Goal: Information Seeking & Learning: Learn about a topic

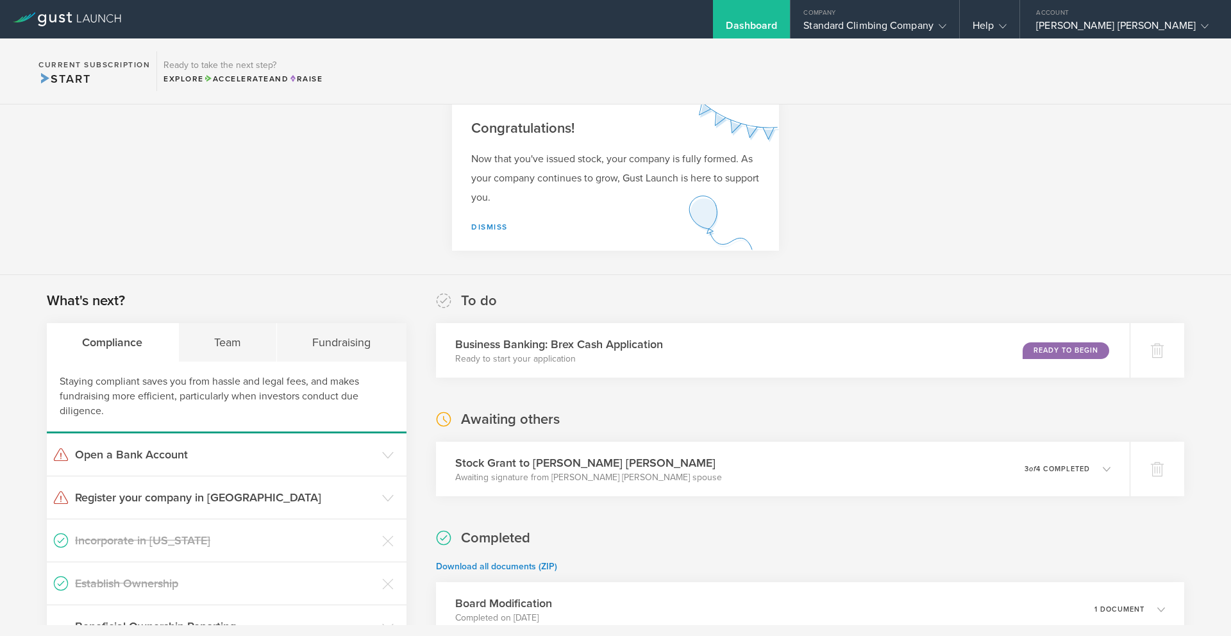
scroll to position [70, 0]
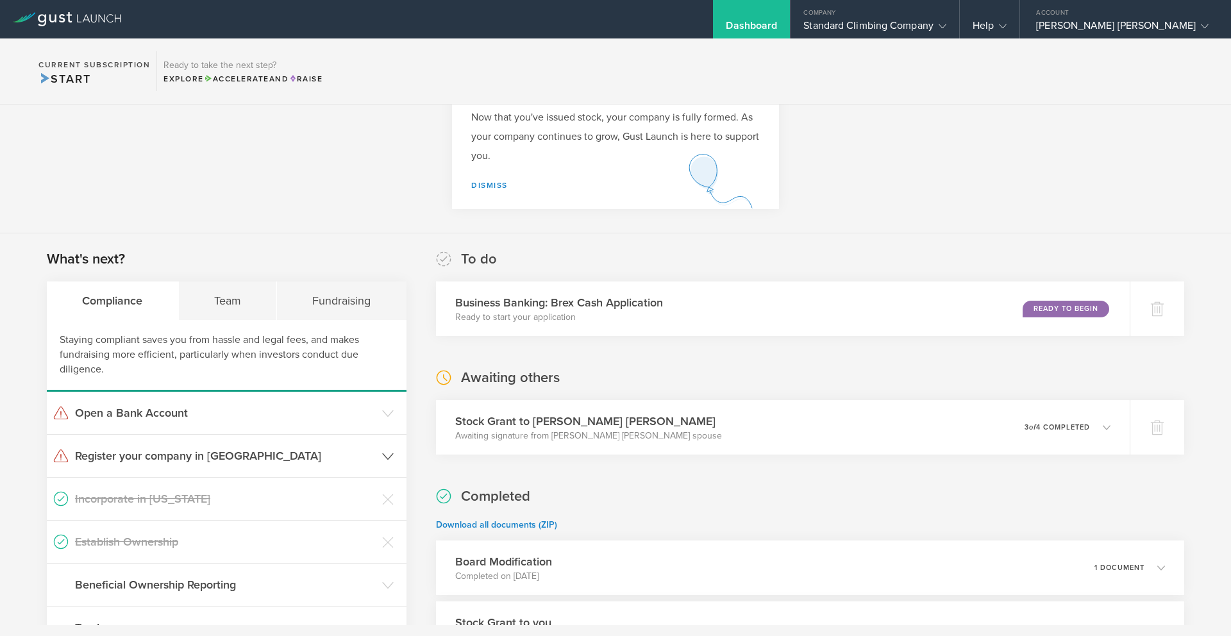
click at [131, 455] on h3 "Register your company in [GEOGRAPHIC_DATA]" at bounding box center [225, 456] width 301 height 17
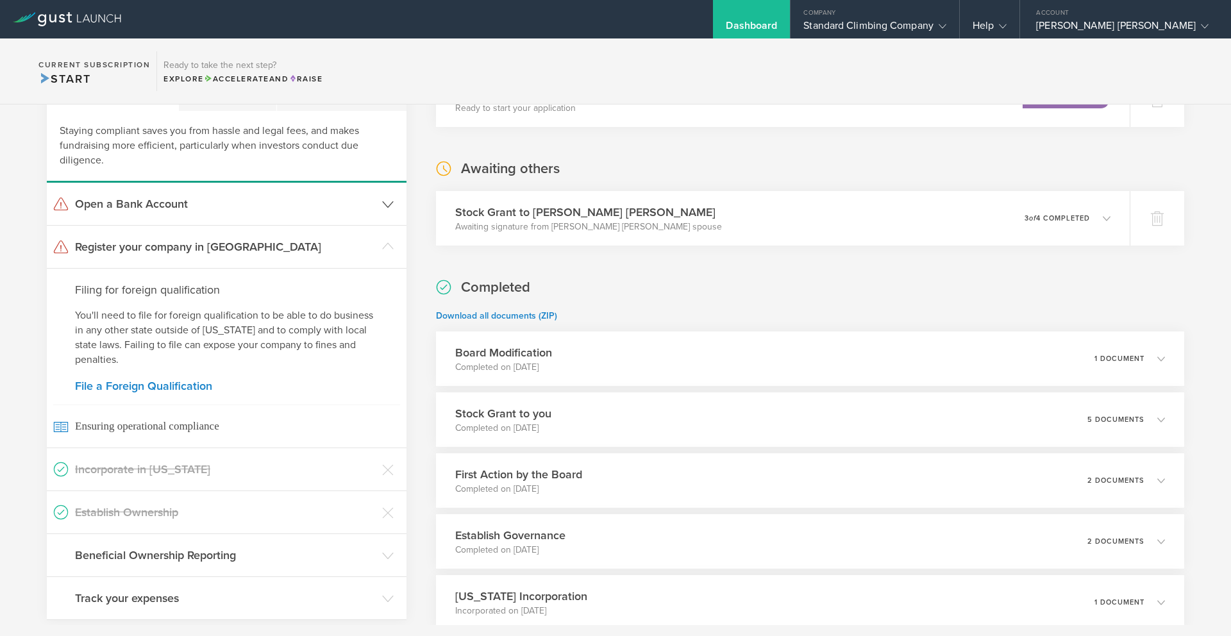
scroll to position [126, 0]
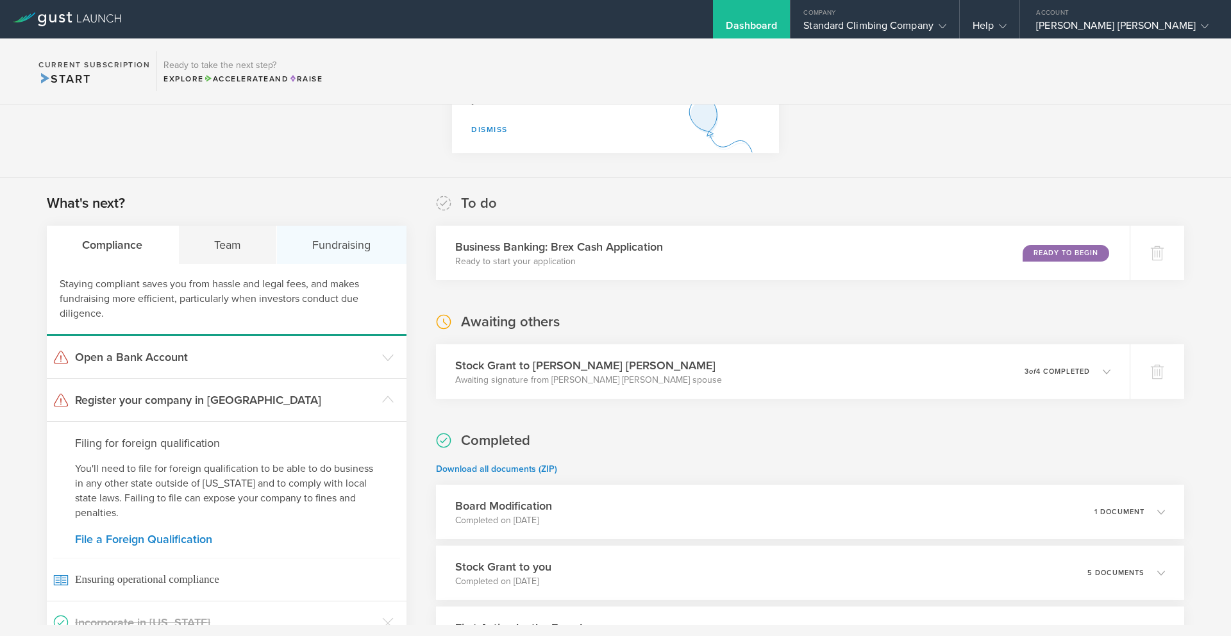
click at [345, 245] on div "Fundraising" at bounding box center [342, 245] width 130 height 38
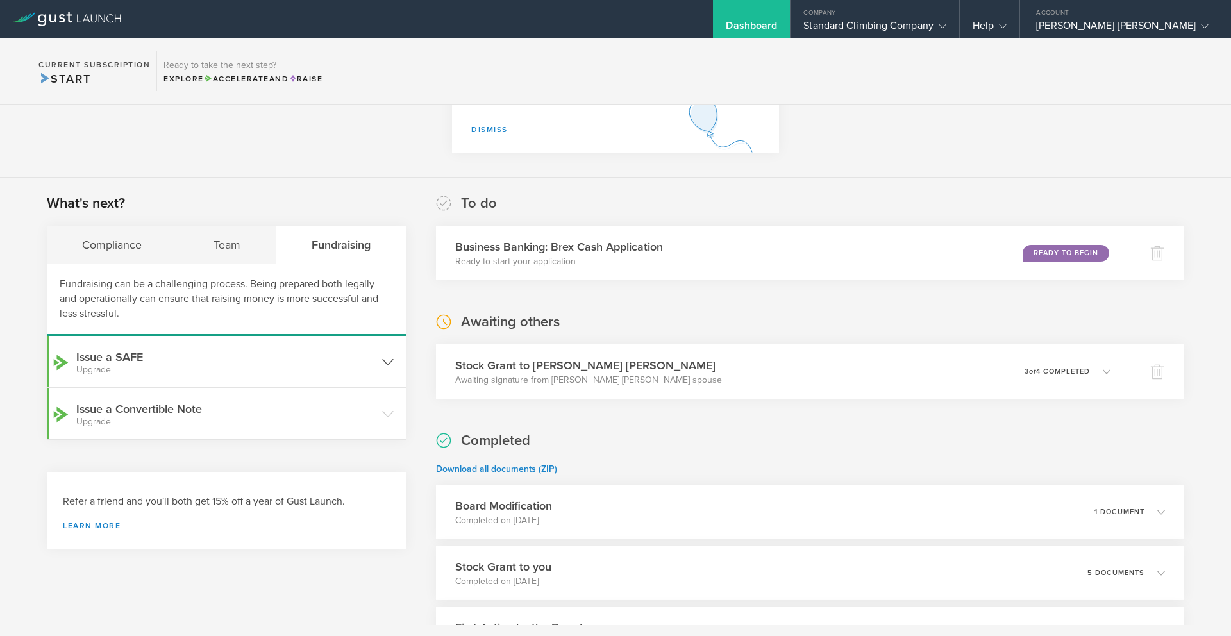
click at [382, 355] on gust-icon at bounding box center [388, 361] width 12 height 13
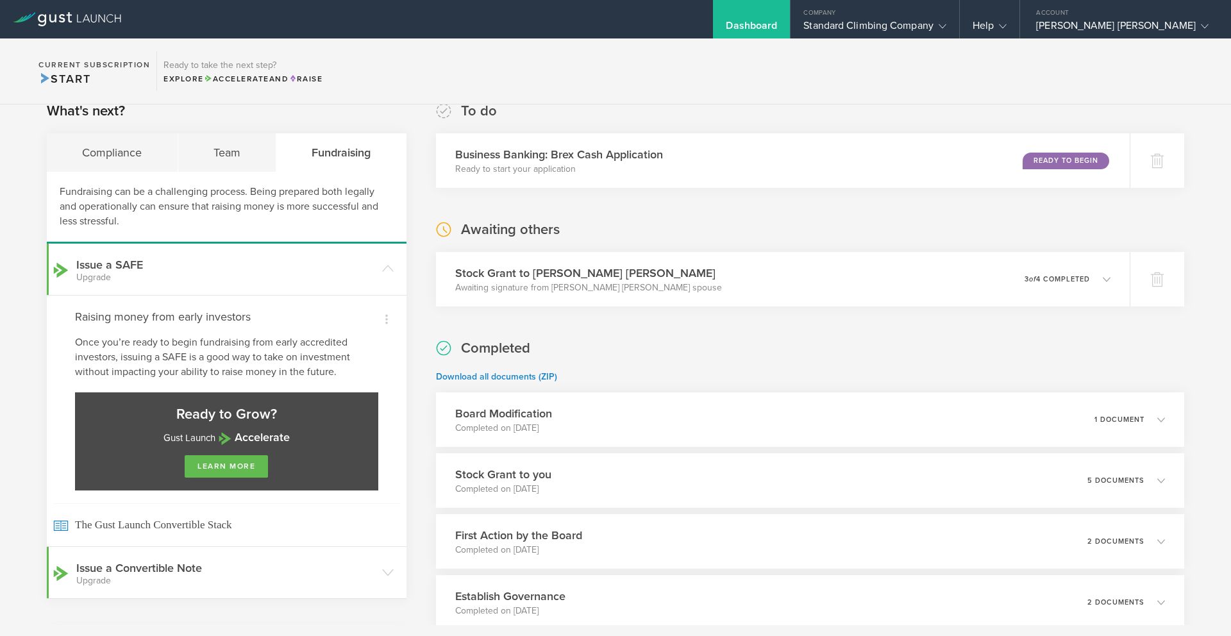
scroll to position [350, 0]
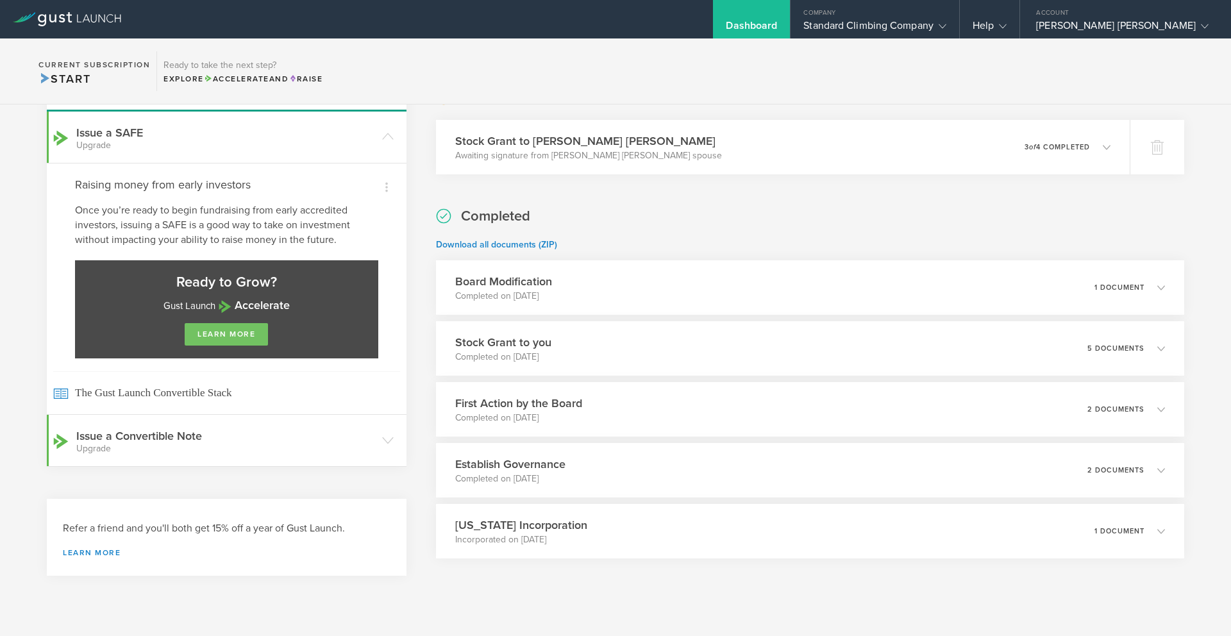
click at [209, 338] on link "learn more" at bounding box center [226, 334] width 83 height 22
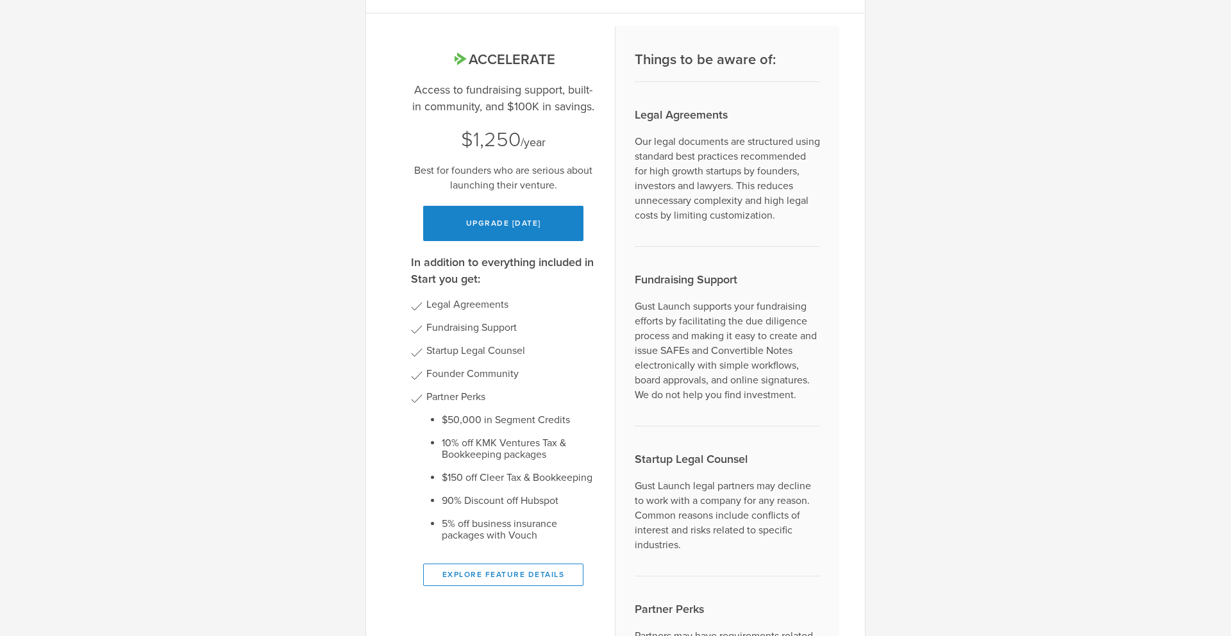
scroll to position [113, 0]
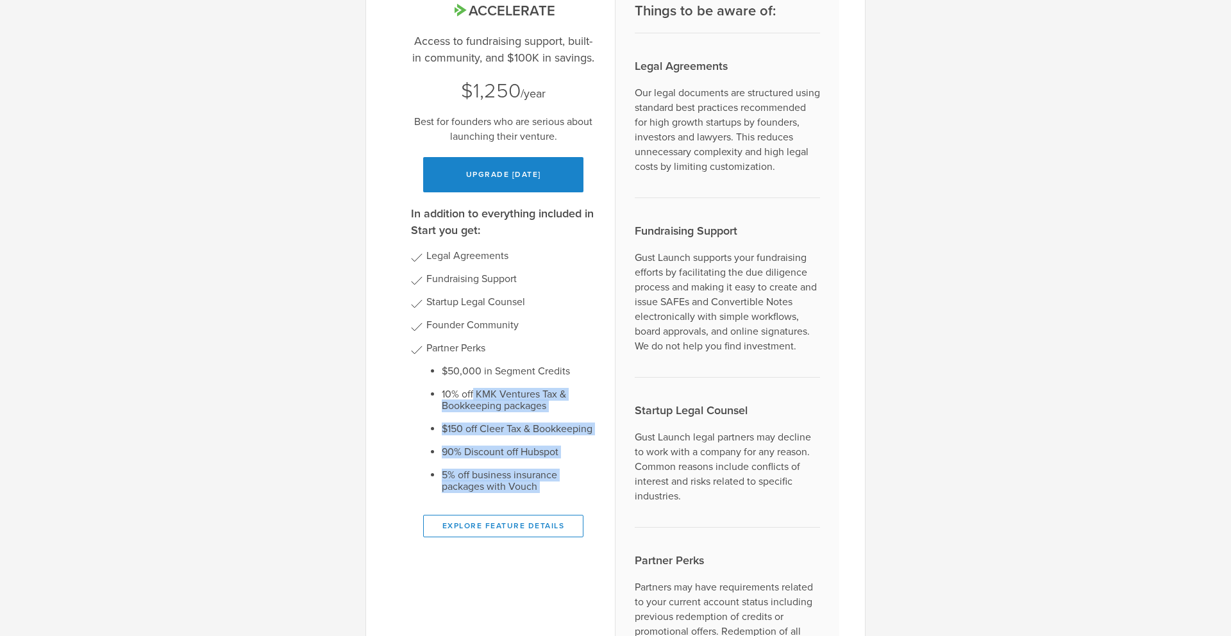
drag, startPoint x: 467, startPoint y: 394, endPoint x: 570, endPoint y: 499, distance: 146.9
click at [570, 499] on div "In addition to everything included in Start you get: Legal Agreements Fundraisi…" at bounding box center [503, 371] width 185 height 332
drag, startPoint x: 562, startPoint y: 498, endPoint x: 380, endPoint y: 385, distance: 214.5
click at [380, 385] on div "Accelerate Access to fundraising support, built-in community, and $100K in savi…" at bounding box center [615, 353] width 499 height 777
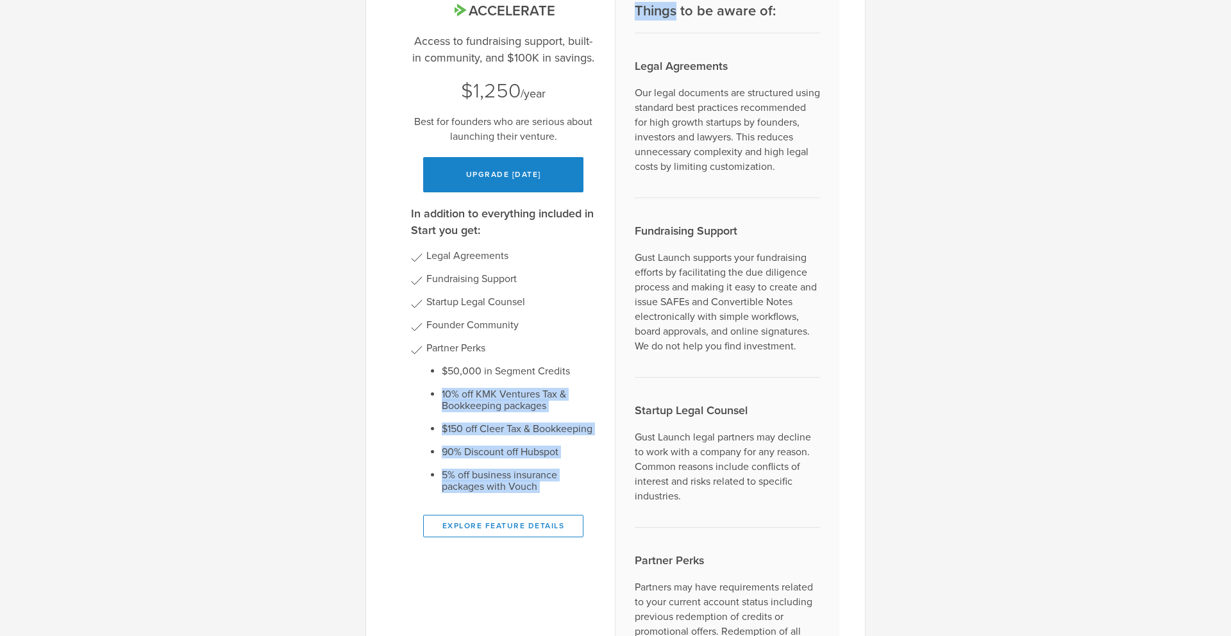
click at [380, 385] on div "Accelerate Access to fundraising support, built-in community, and $100K in savi…" at bounding box center [615, 353] width 499 height 777
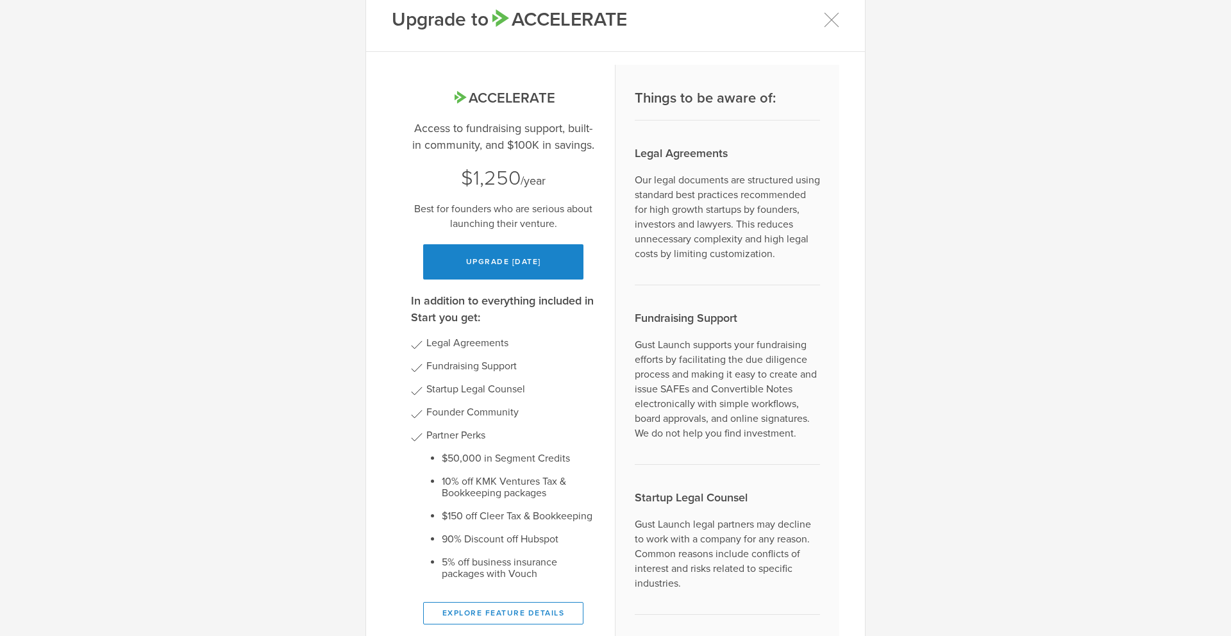
scroll to position [0, 0]
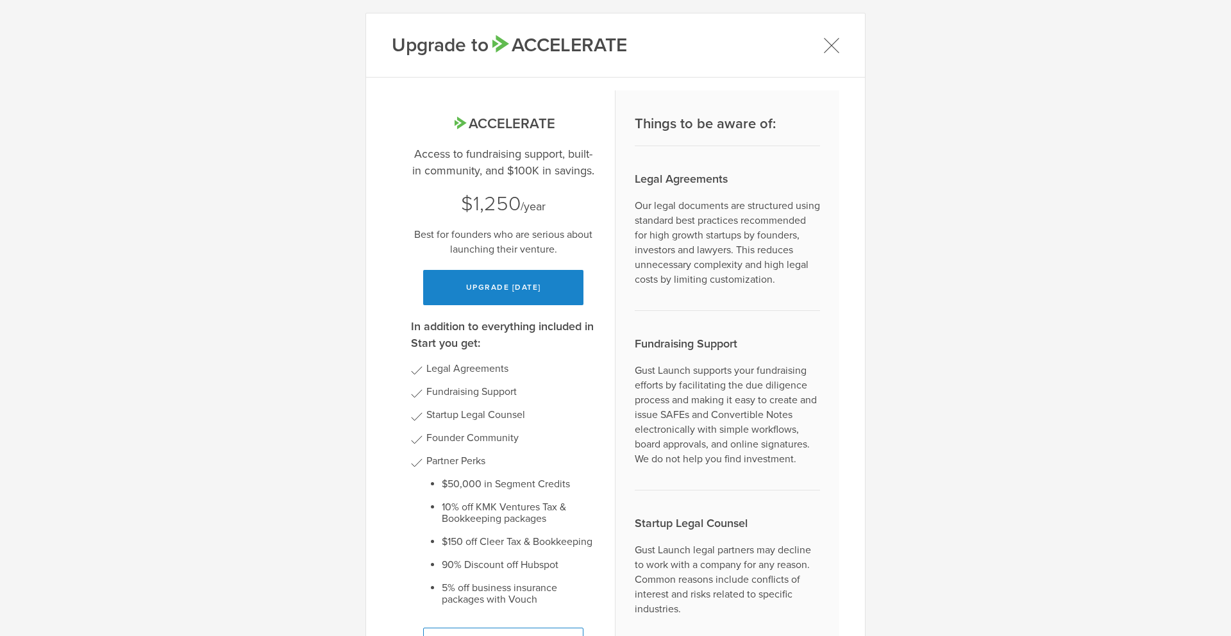
click at [834, 47] on icon at bounding box center [831, 45] width 16 height 16
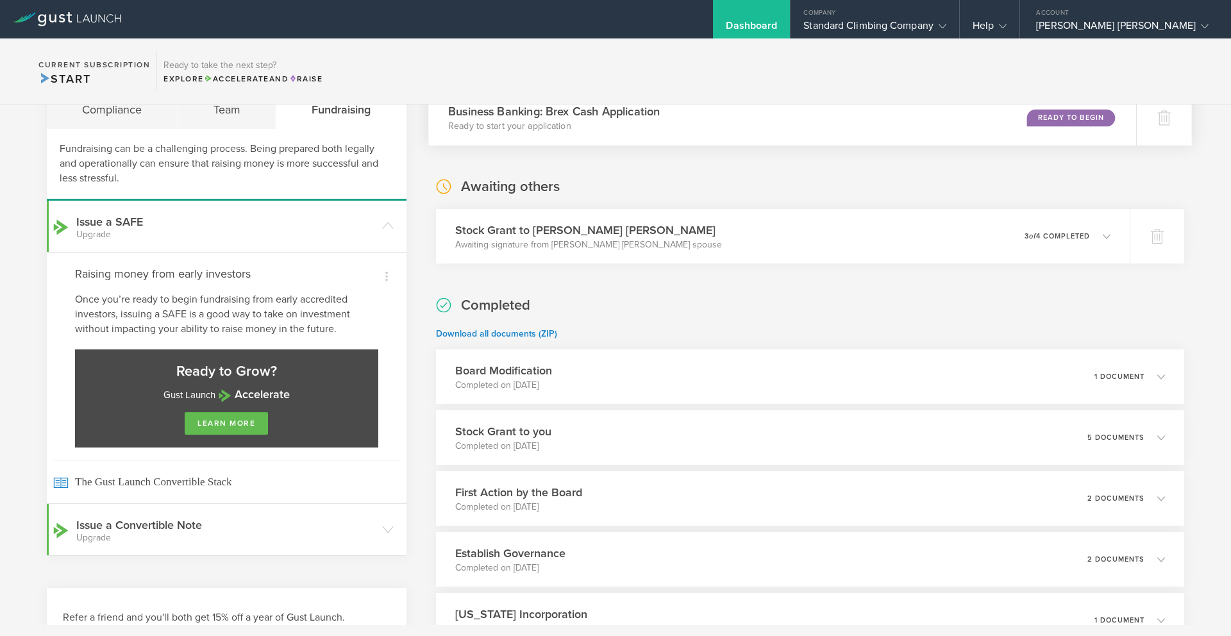
scroll to position [131, 0]
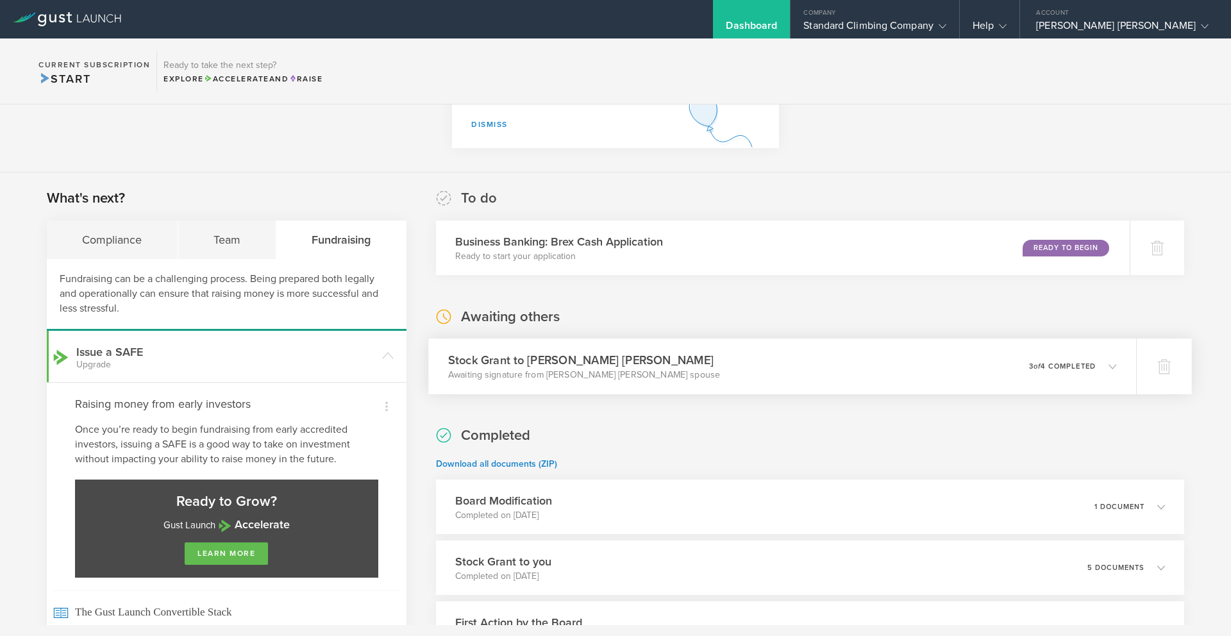
click at [1096, 371] on icon at bounding box center [1106, 366] width 21 height 12
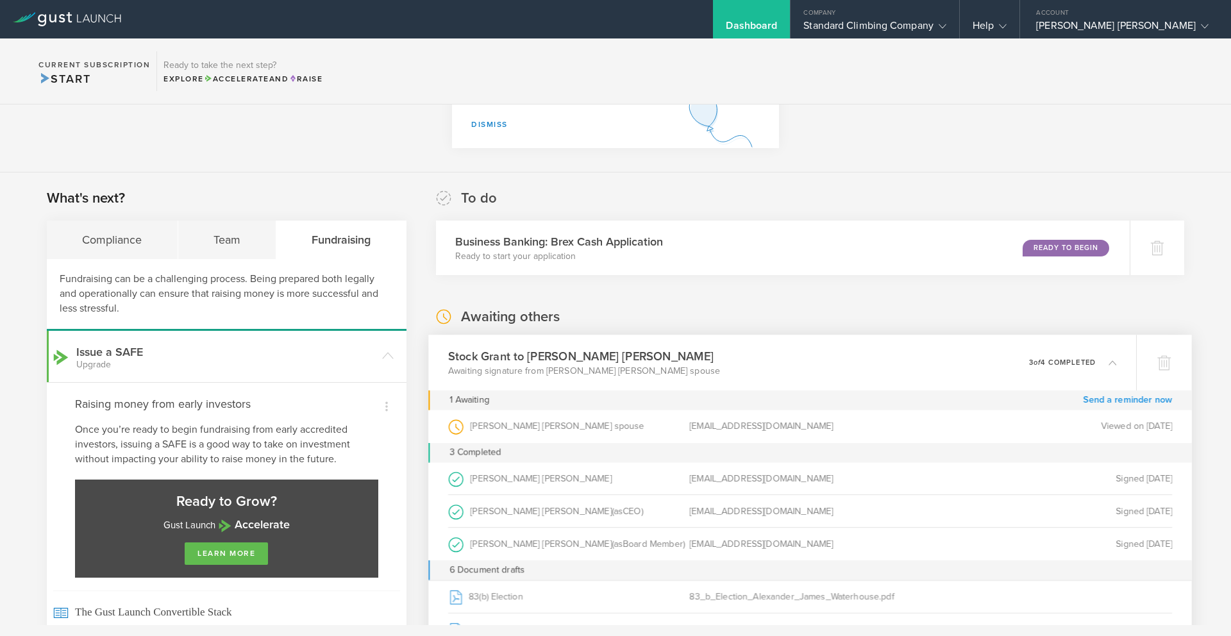
click at [1125, 401] on link "Send a reminder now" at bounding box center [1127, 401] width 89 height 20
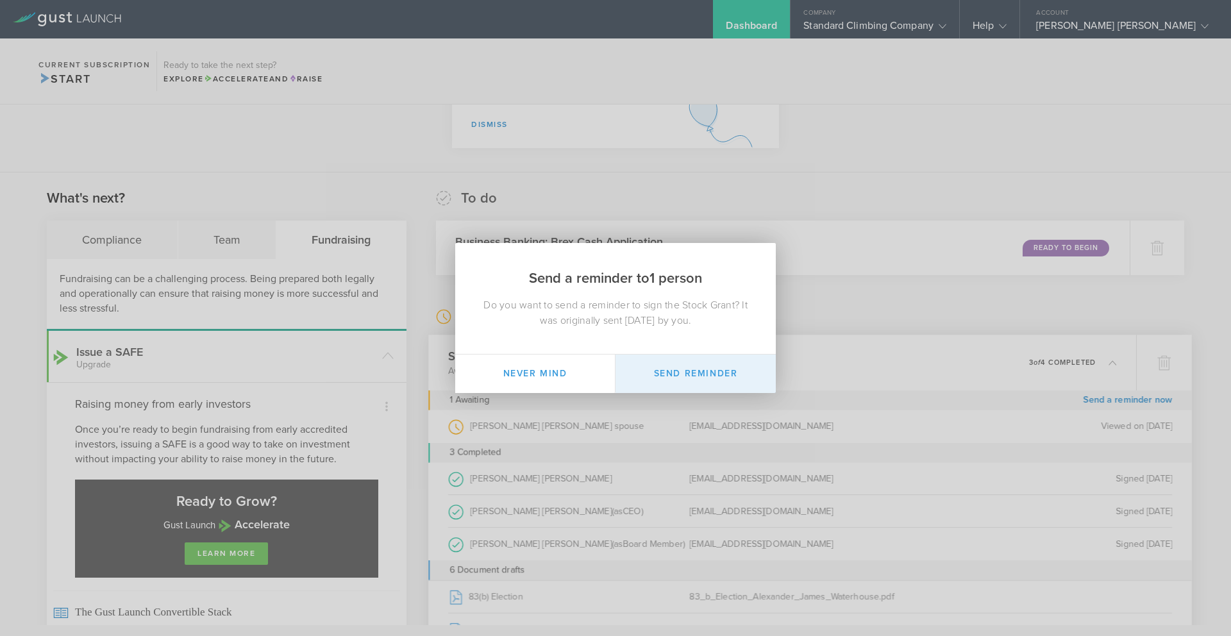
click at [700, 371] on button "Send Reminder" at bounding box center [696, 374] width 160 height 38
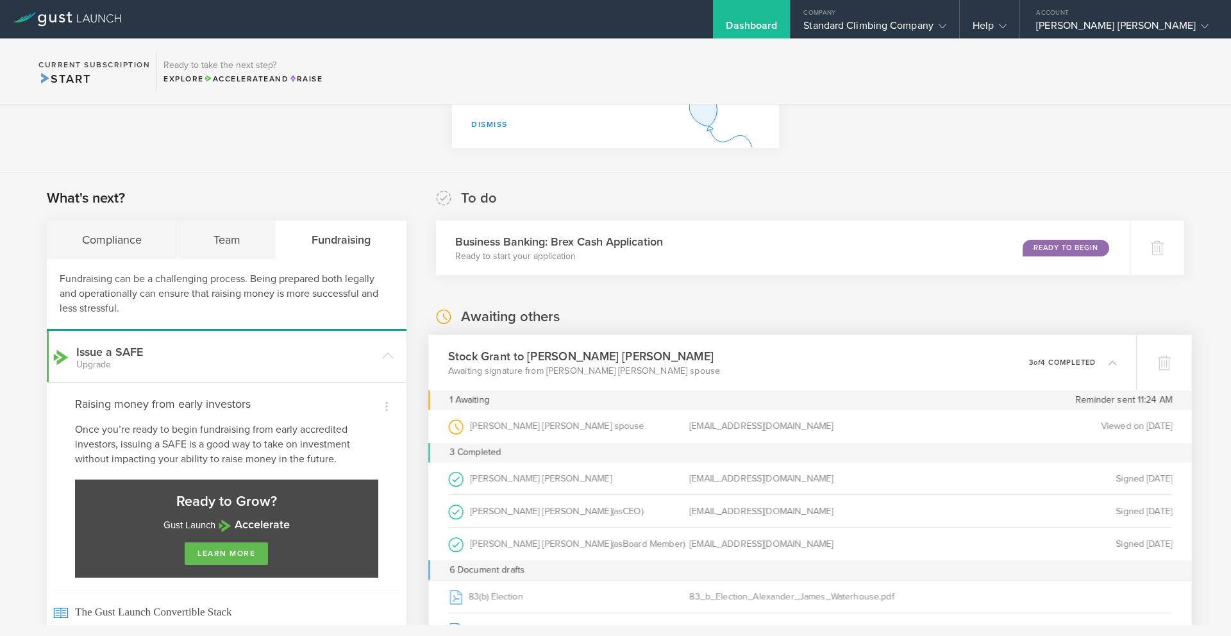
scroll to position [0, 0]
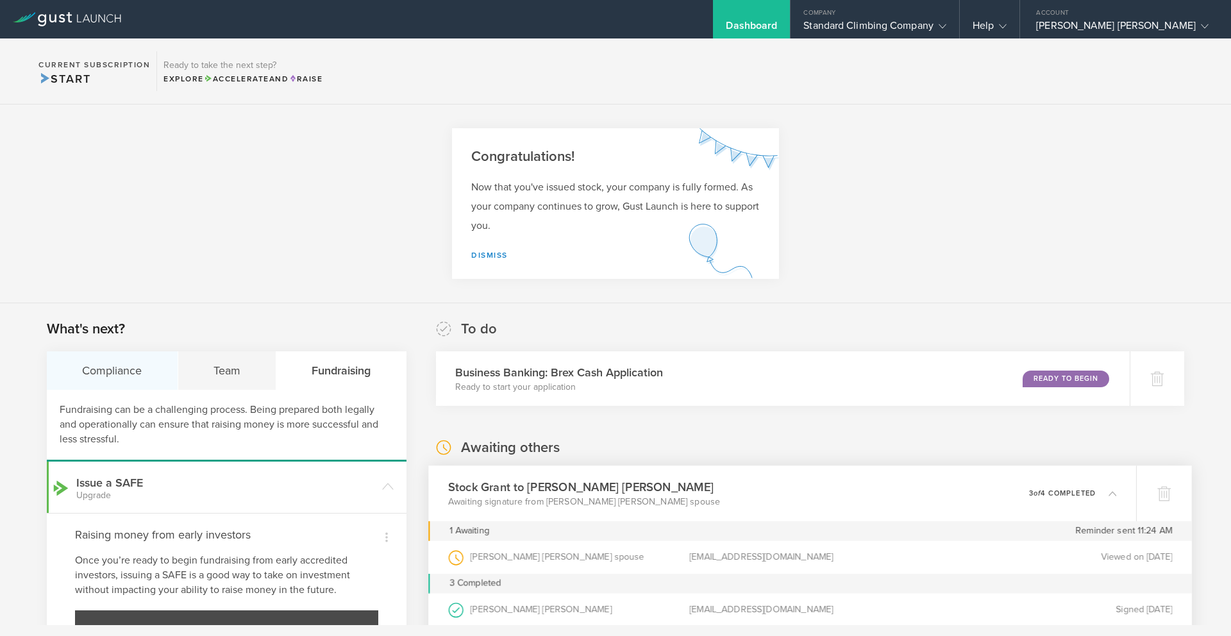
click at [109, 373] on div "Compliance" at bounding box center [112, 370] width 131 height 38
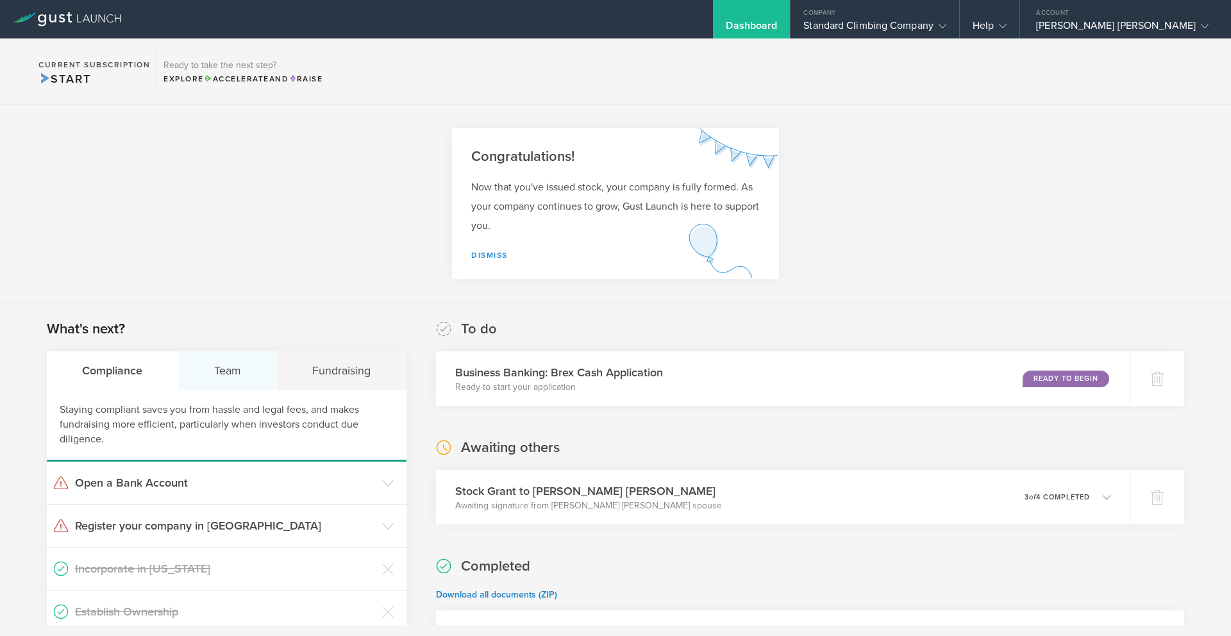
click at [209, 369] on div "Team" at bounding box center [228, 370] width 99 height 38
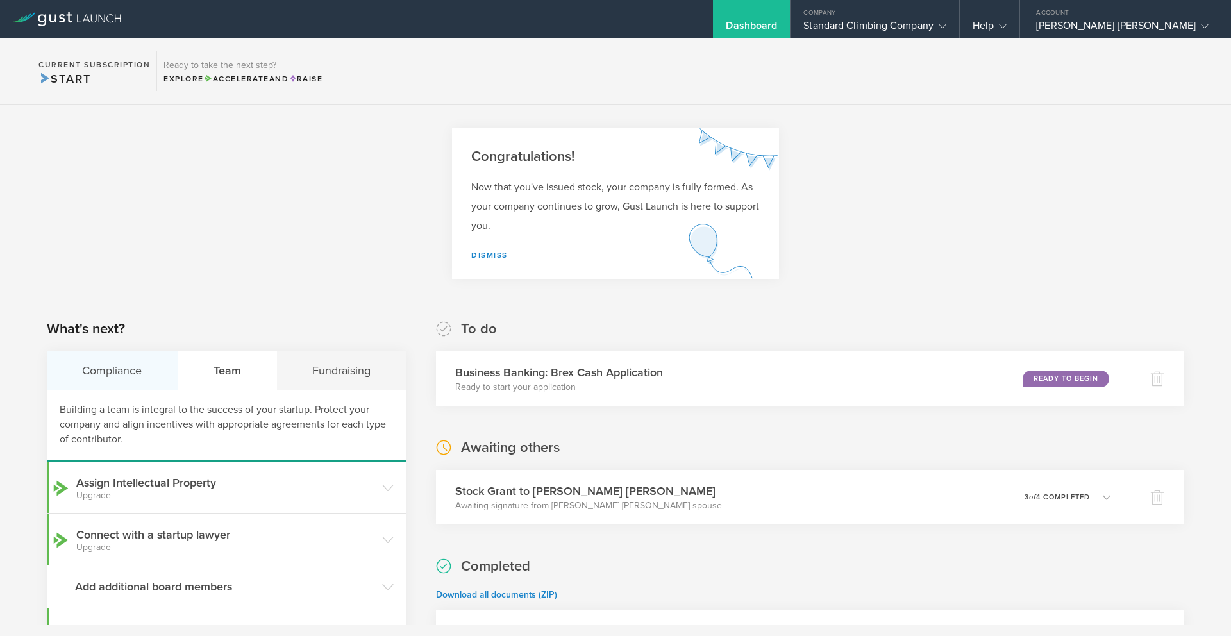
click at [126, 380] on div "Compliance" at bounding box center [112, 370] width 131 height 38
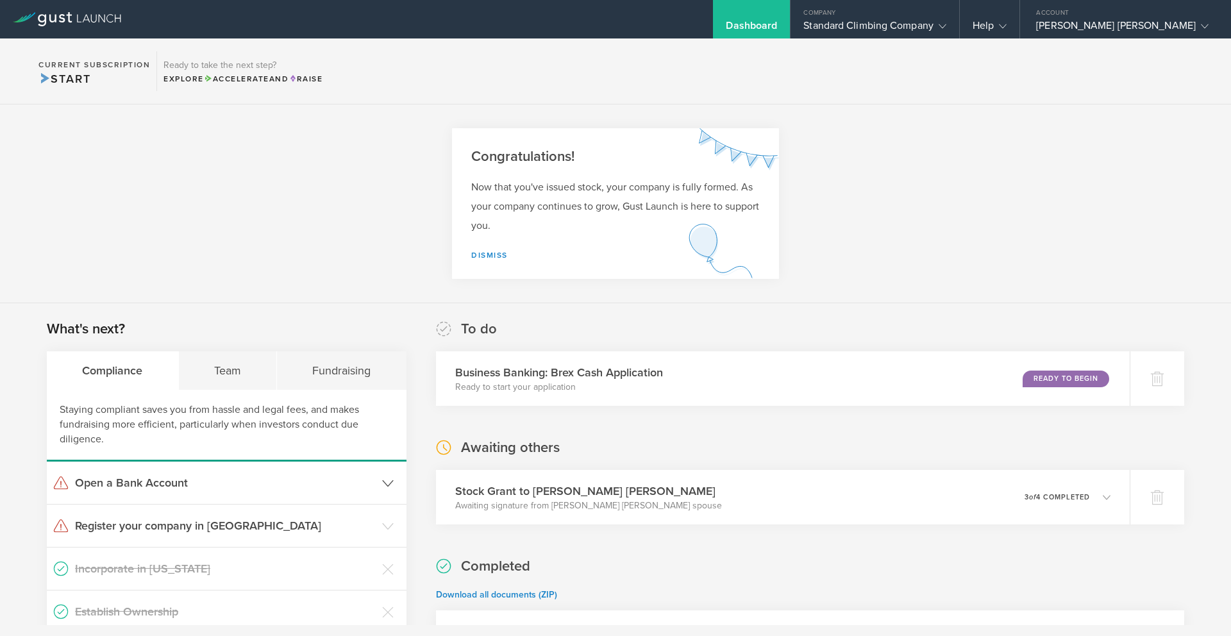
click at [271, 483] on h3 "Open a Bank Account" at bounding box center [225, 483] width 301 height 17
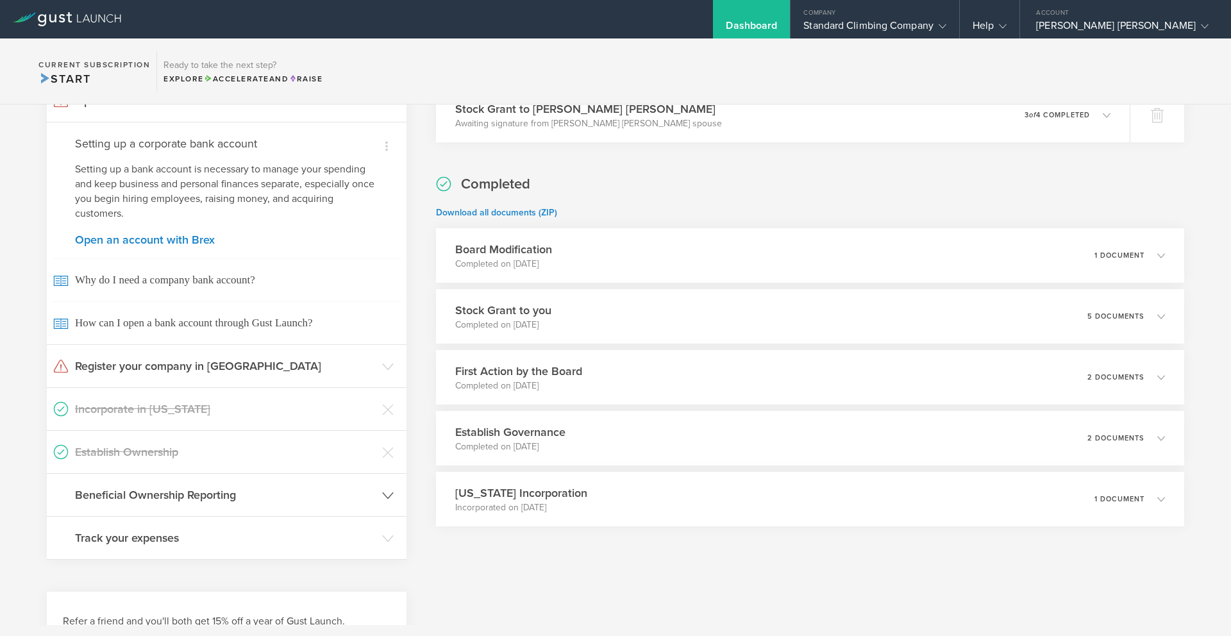
scroll to position [448, 0]
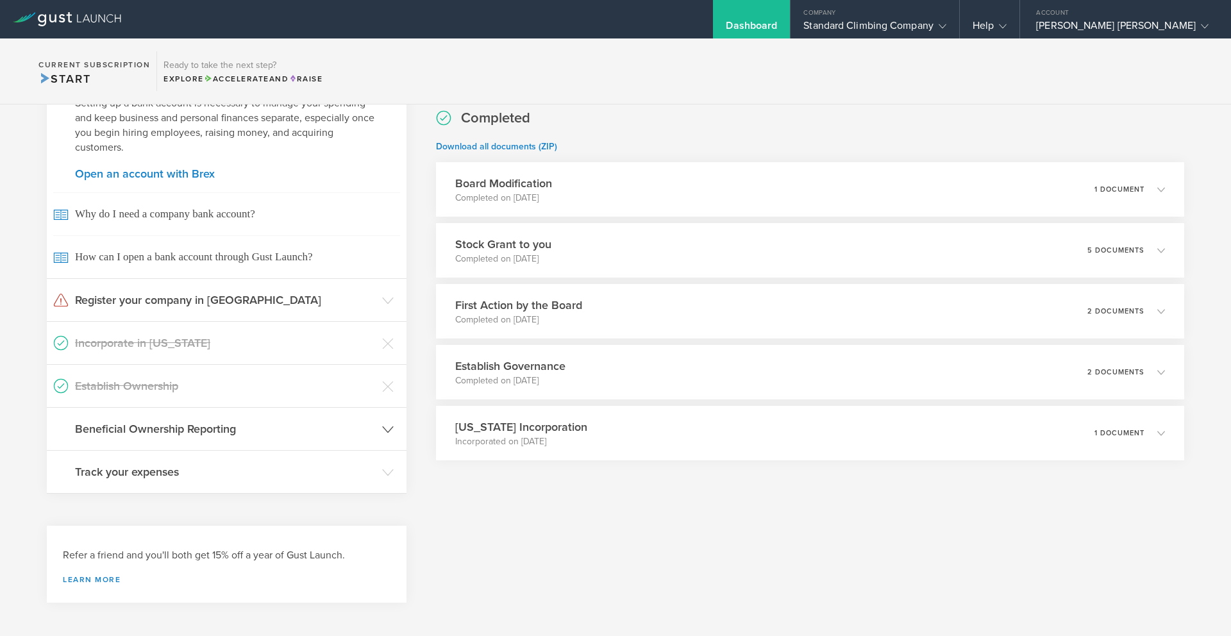
click at [314, 430] on h3 "Beneficial Ownership Reporting" at bounding box center [225, 429] width 301 height 17
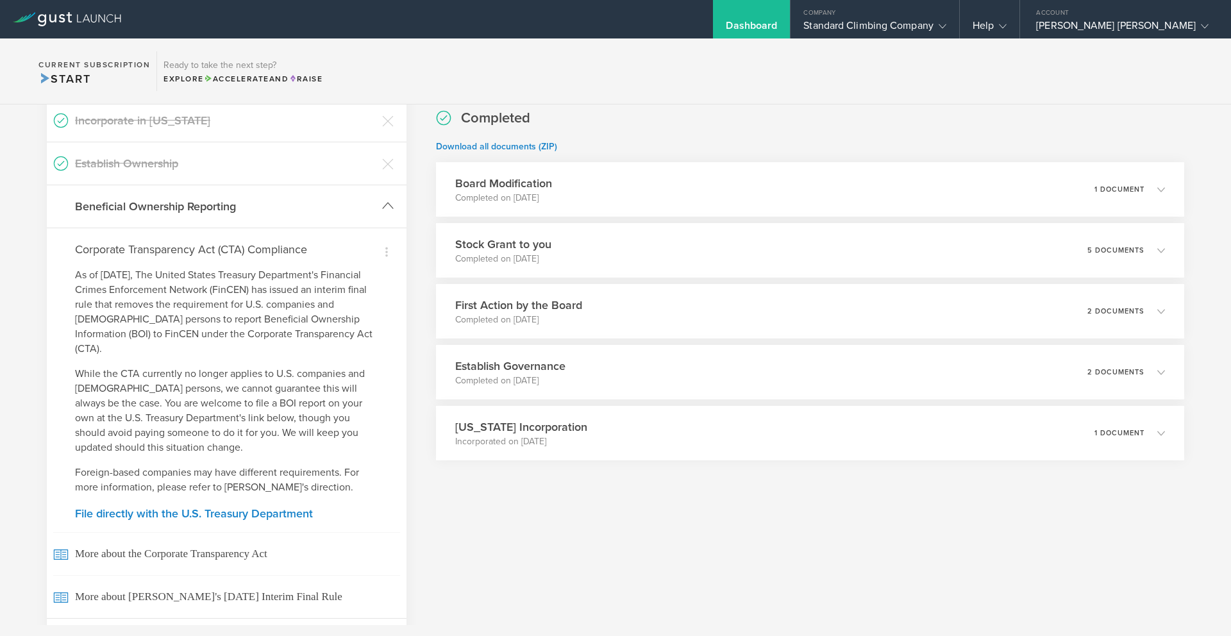
click at [230, 212] on h3 "Beneficial Ownership Reporting" at bounding box center [225, 206] width 301 height 17
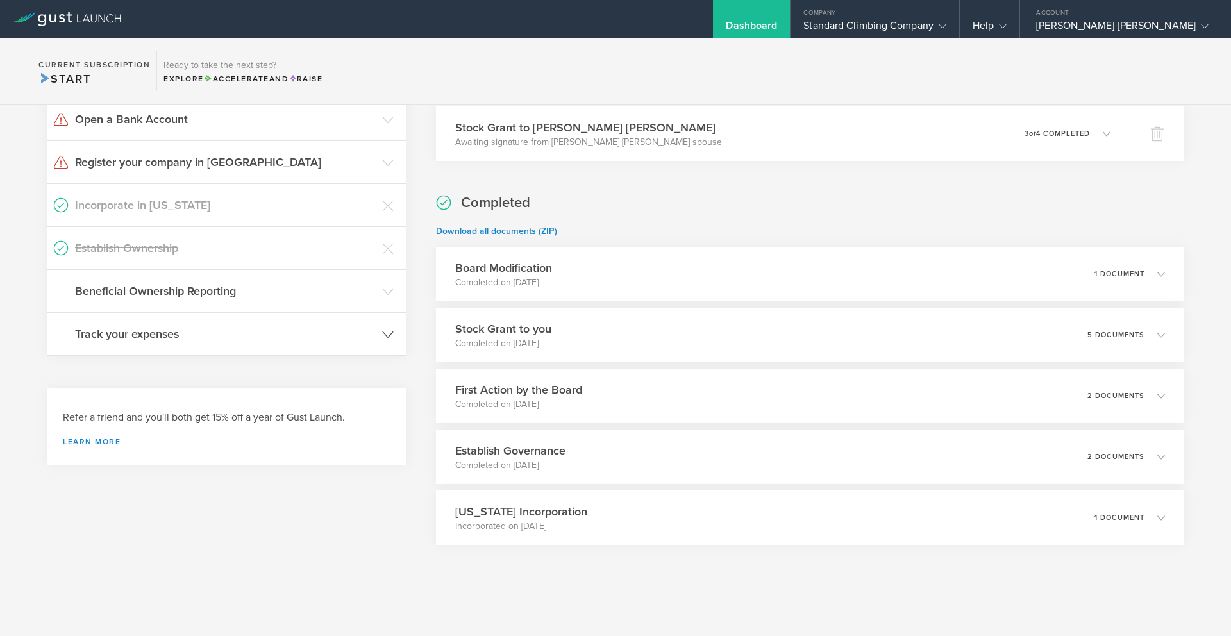
click at [202, 342] on header "Track your expenses" at bounding box center [227, 334] width 360 height 42
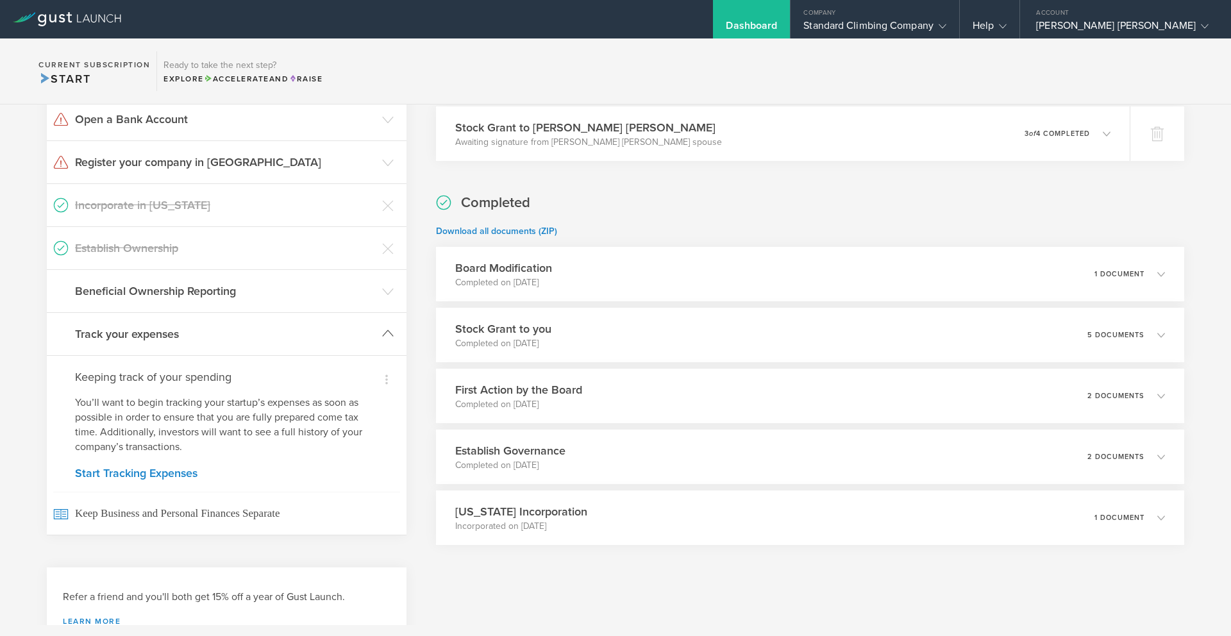
scroll to position [412, 0]
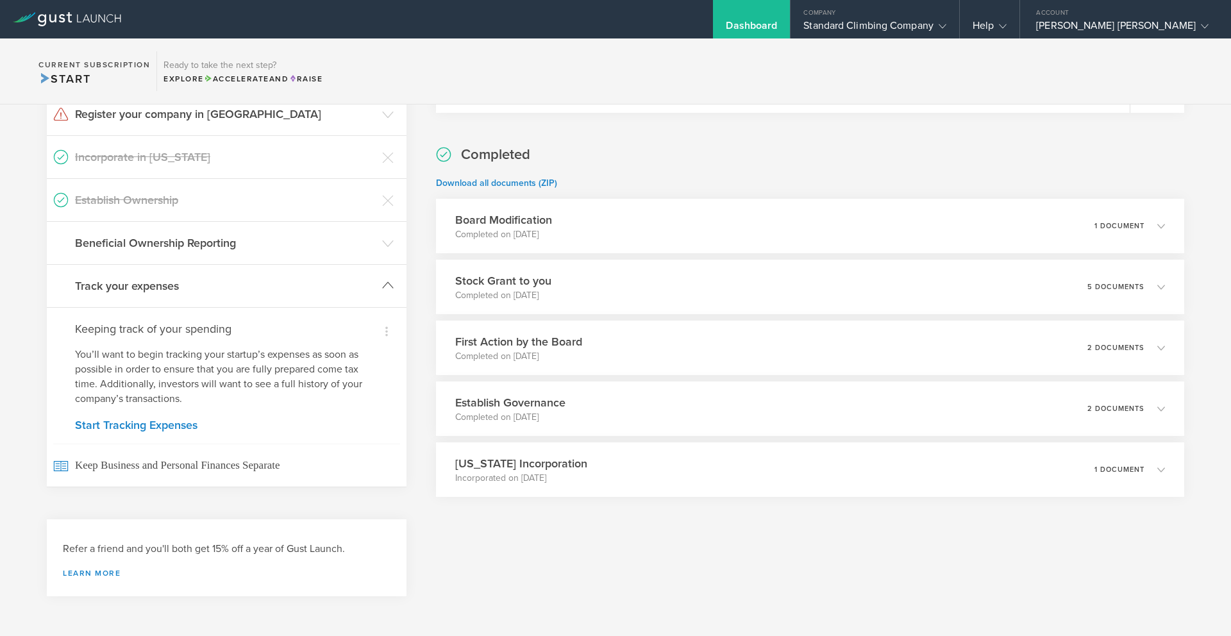
click at [206, 292] on h3 "Track your expenses" at bounding box center [225, 286] width 301 height 17
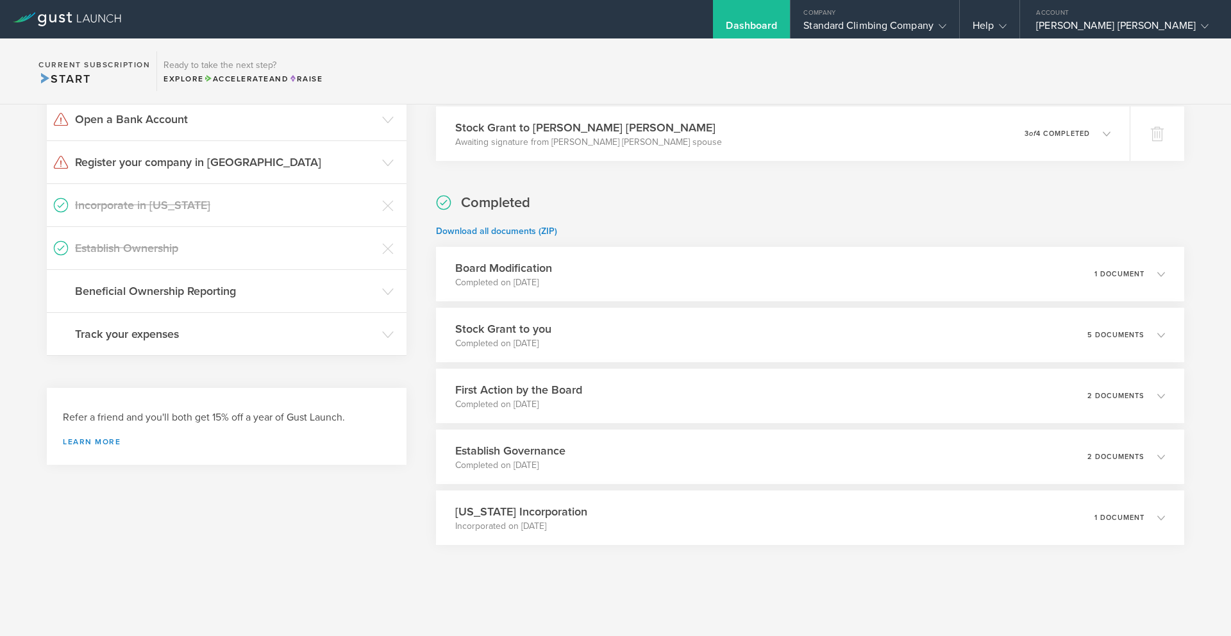
scroll to position [0, 0]
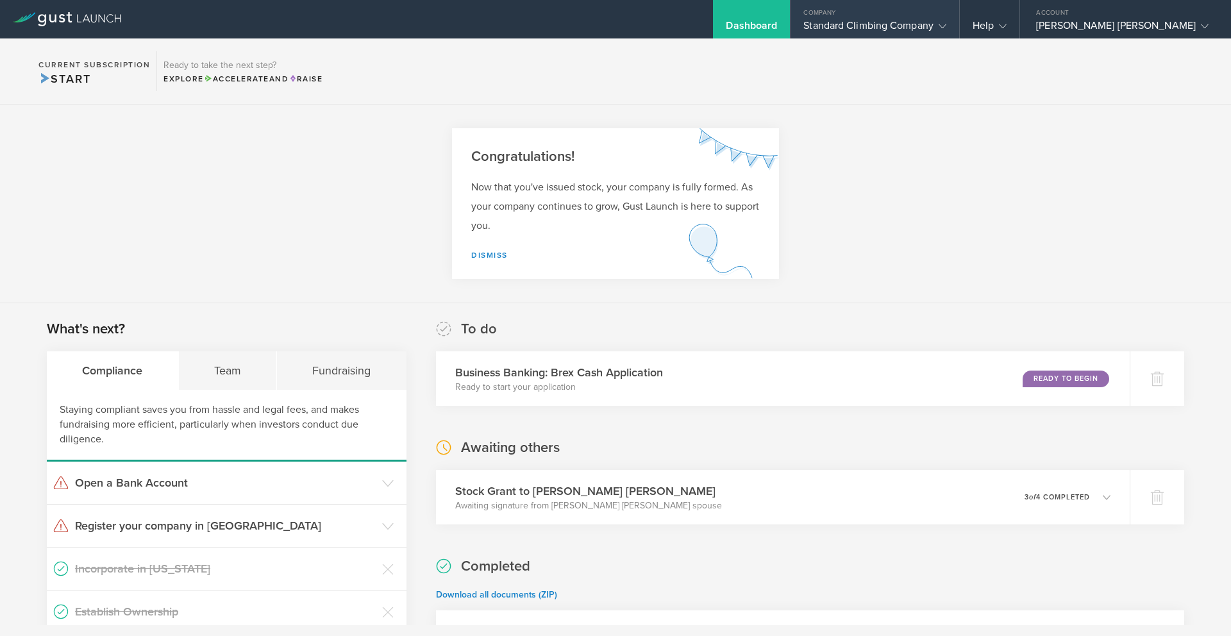
click at [947, 26] on div "Standard Climbing Company" at bounding box center [875, 28] width 143 height 19
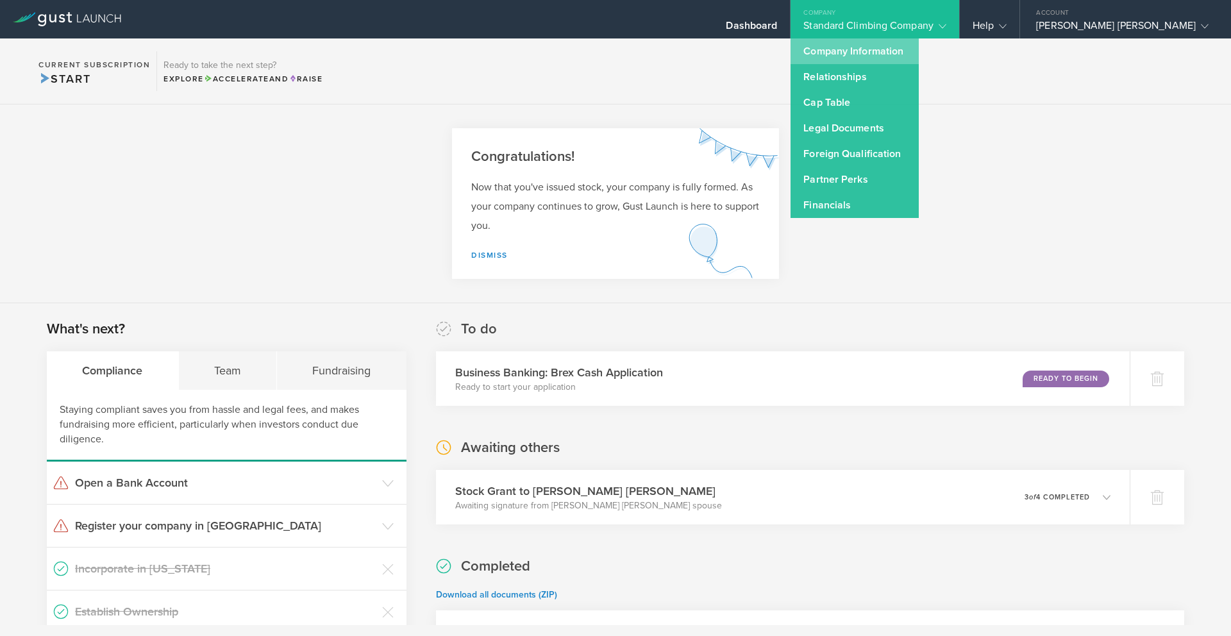
click at [911, 53] on link "Company Information" at bounding box center [855, 51] width 128 height 26
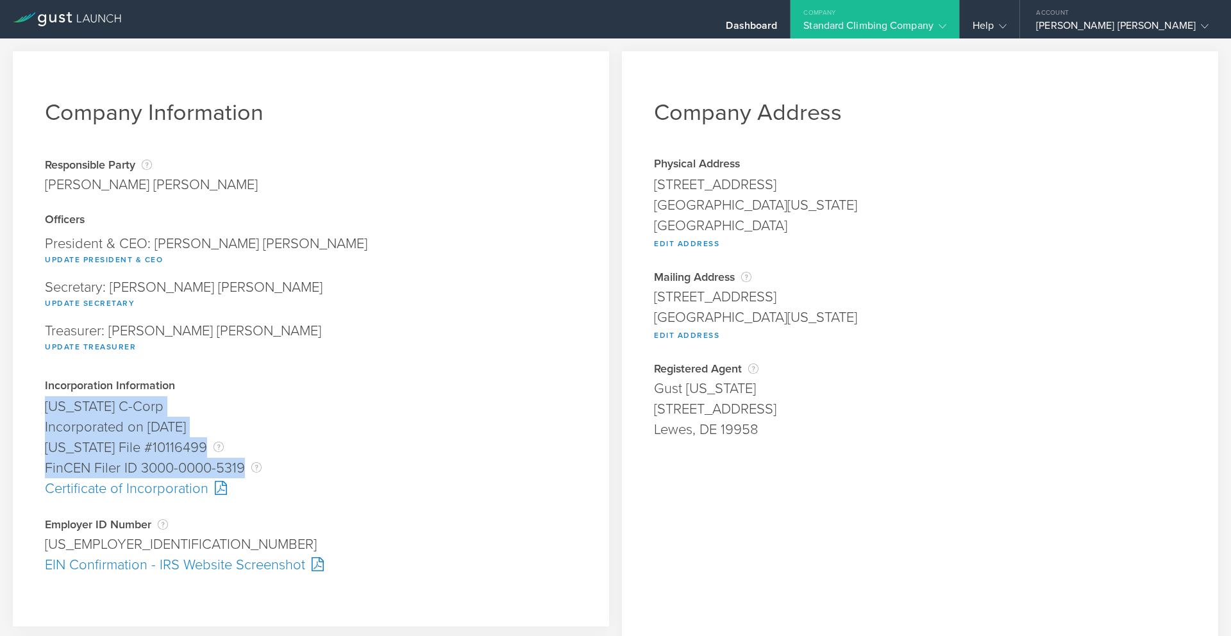
drag, startPoint x: 242, startPoint y: 466, endPoint x: 28, endPoint y: 396, distance: 225.3
click at [28, 396] on div "Company Information Responsible Party The name of the party responsible for fil…" at bounding box center [311, 338] width 596 height 575
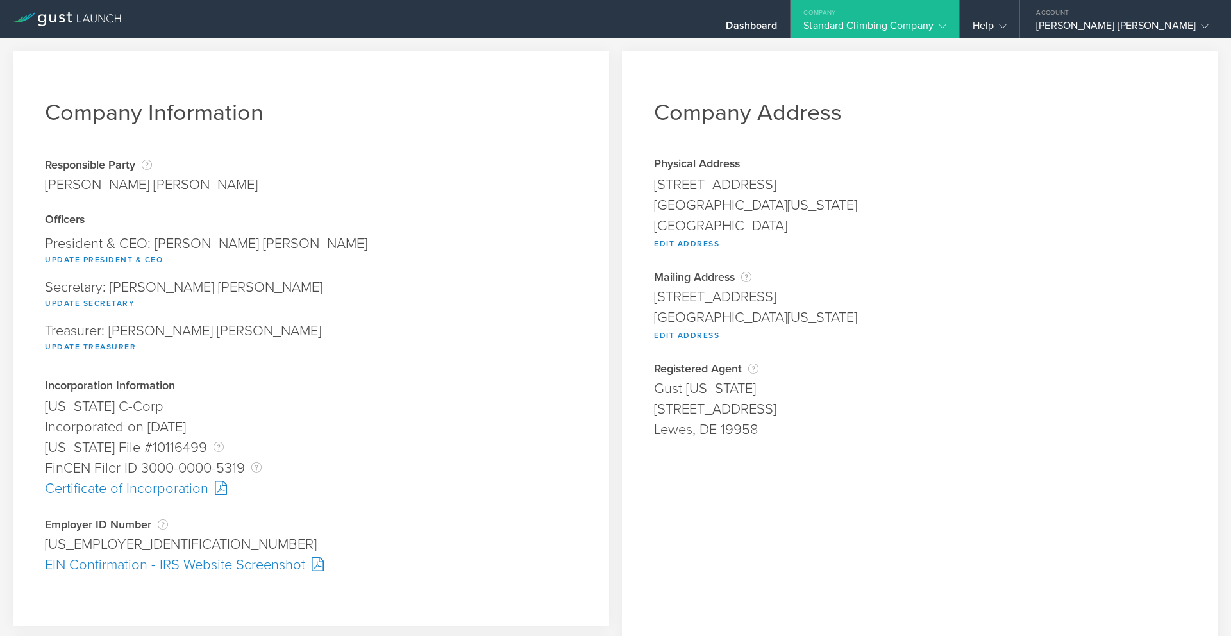
click at [187, 360] on div "Treasurer: [PERSON_NAME] [PERSON_NAME] Update Treasurer" at bounding box center [311, 339] width 532 height 44
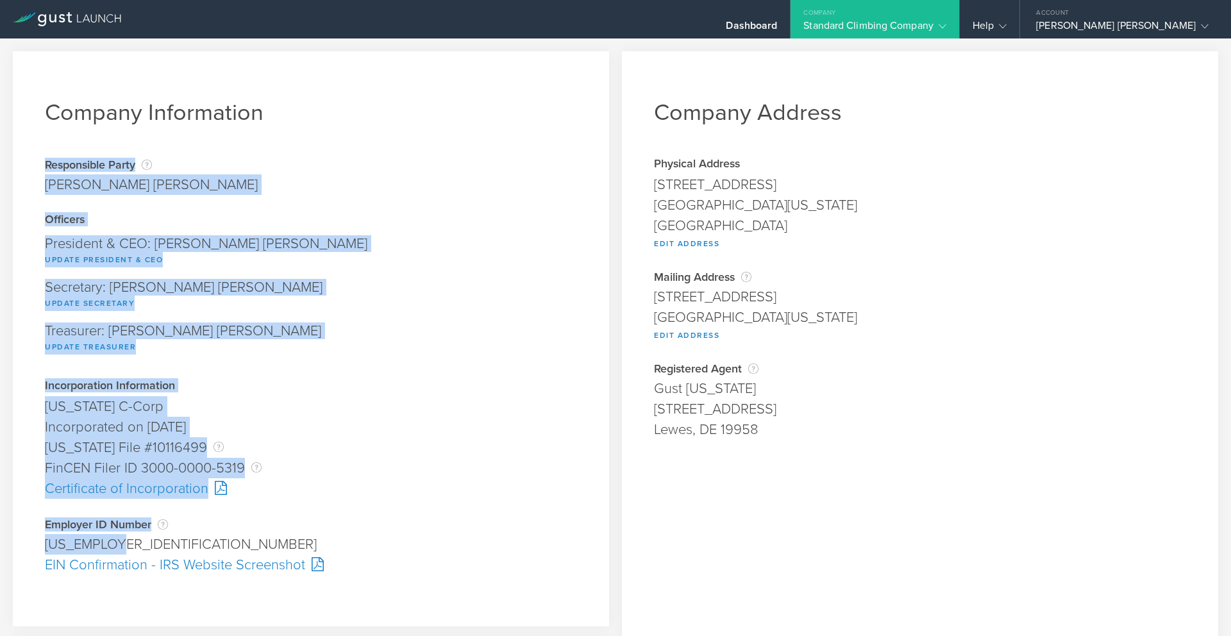
drag, startPoint x: 46, startPoint y: 163, endPoint x: 240, endPoint y: 536, distance: 420.5
click at [240, 536] on div "Company Information Responsible Party The name of the party responsible for fil…" at bounding box center [311, 338] width 596 height 575
copy div "Responsible Party The name of the party responsible for filing for incorporatio…"
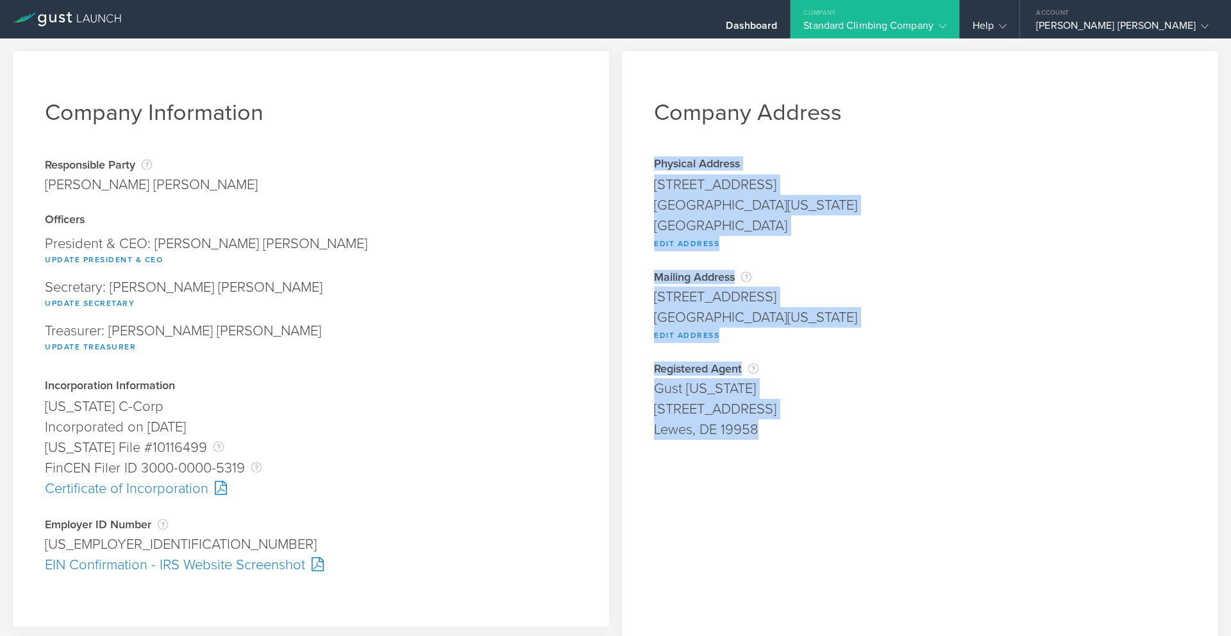
drag, startPoint x: 650, startPoint y: 162, endPoint x: 792, endPoint y: 423, distance: 297.0
click at [792, 423] on div "Company Address Physical Address [STREET_ADDRESS][US_STATE] Boulder Edit Addres…" at bounding box center [920, 486] width 596 height 870
copy div "Physical Address [STREET_ADDRESS][US_STATE] Edit Address Address is required. C…"
